Goal: Transaction & Acquisition: Purchase product/service

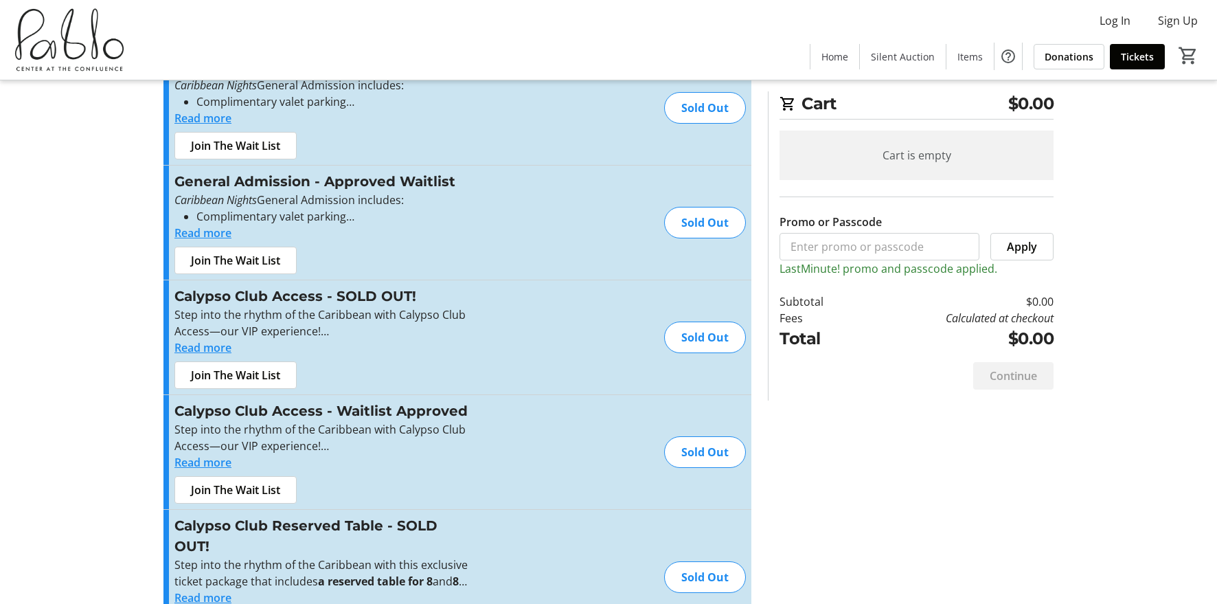
scroll to position [64, 0]
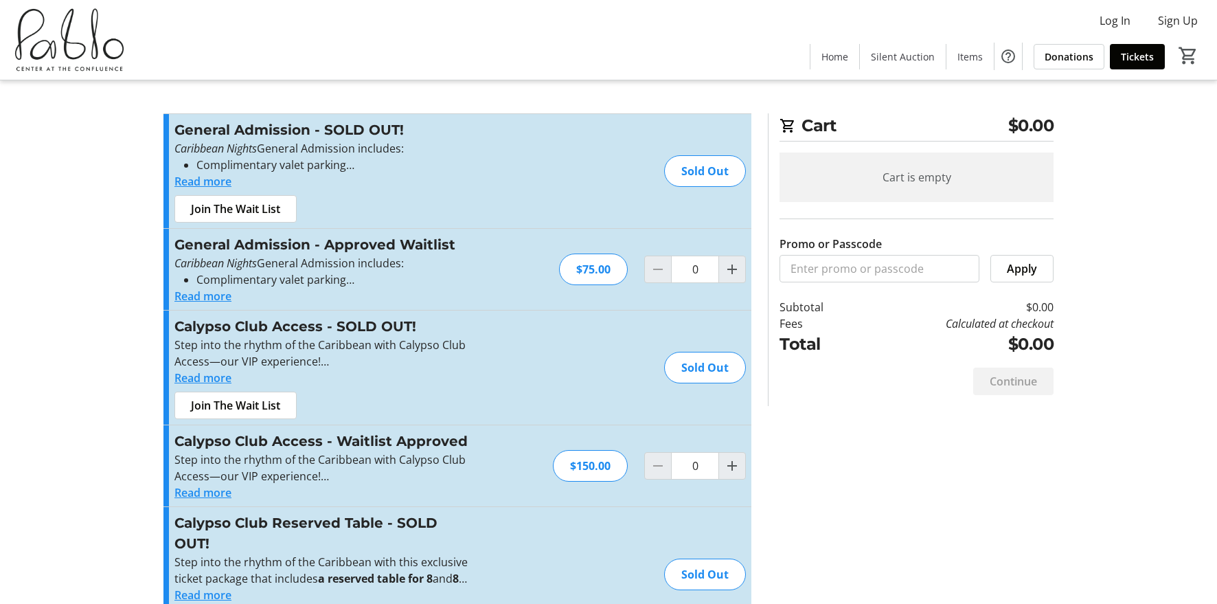
click at [1046, 187] on div "Cart is empty" at bounding box center [916, 176] width 274 height 49
click at [906, 52] on span "Silent Auction" at bounding box center [903, 56] width 64 height 14
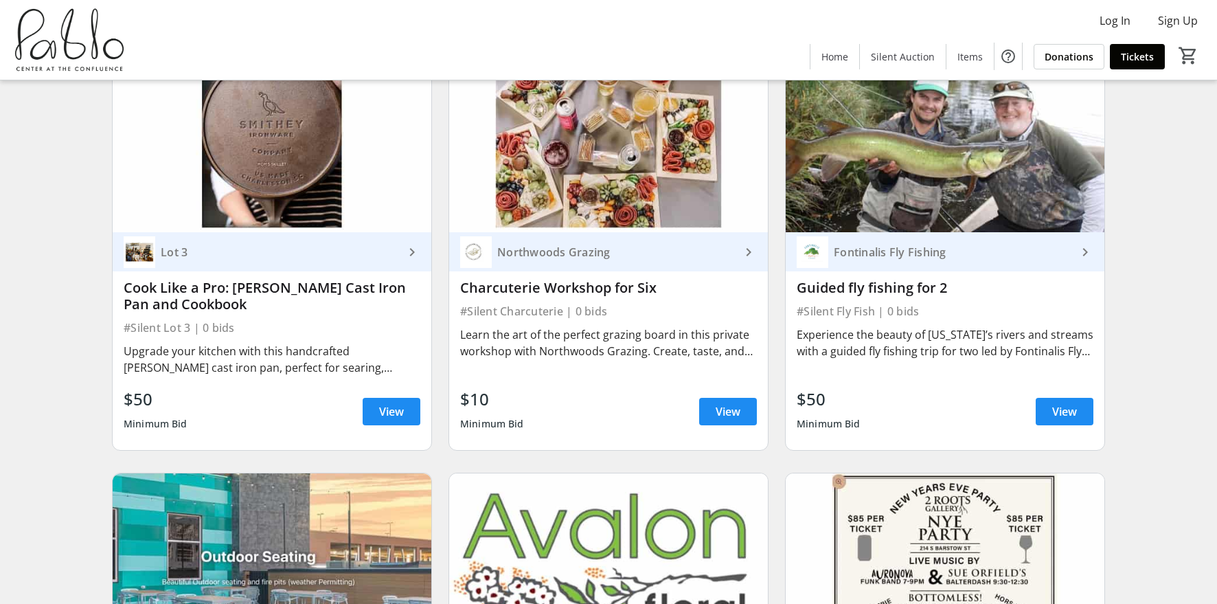
scroll to position [1490, 0]
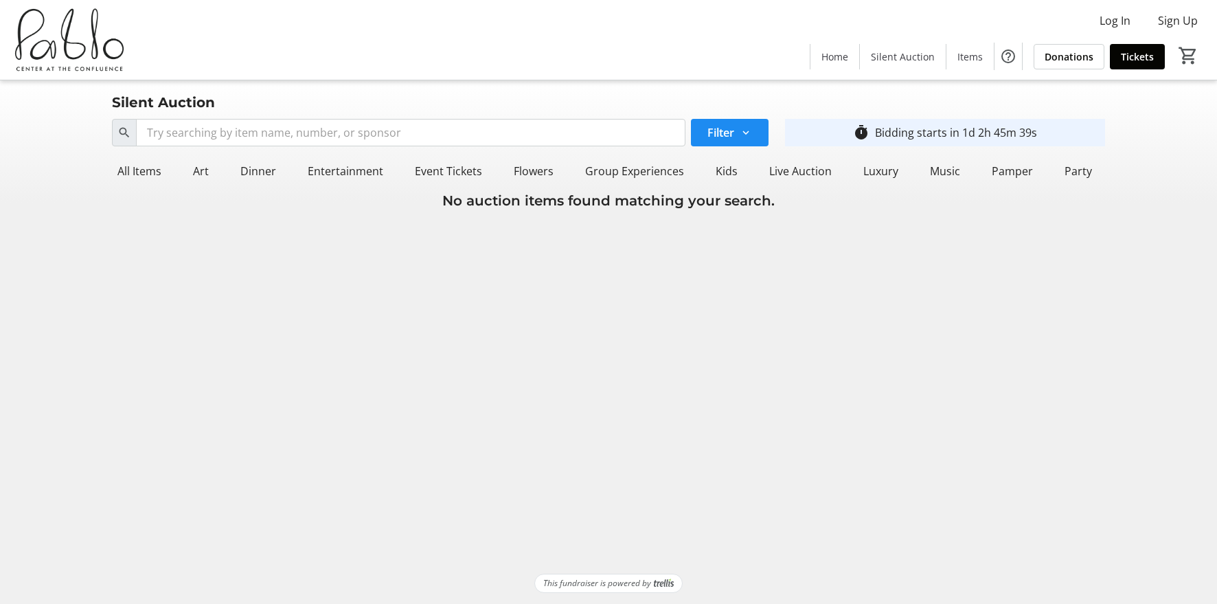
scroll to position [0, 163]
